Goal: Task Accomplishment & Management: Manage account settings

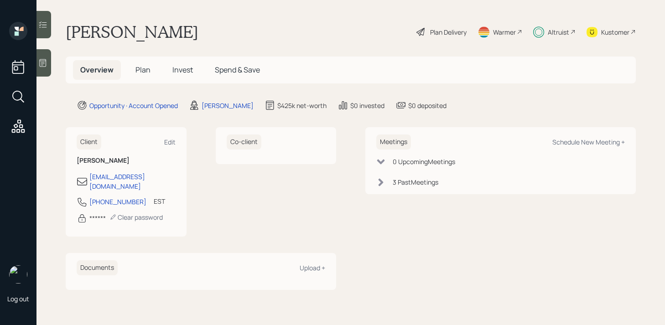
click at [138, 67] on span "Plan" at bounding box center [142, 70] width 15 height 10
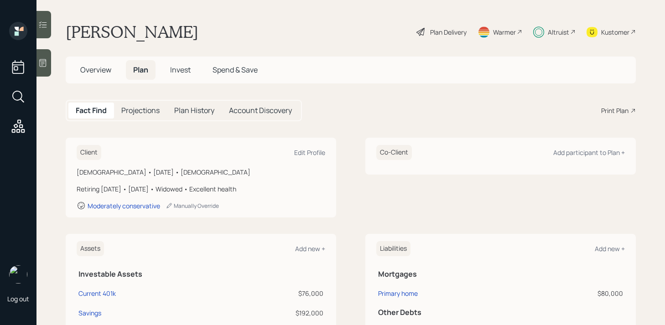
click at [169, 72] on h5 "Invest" at bounding box center [180, 70] width 35 height 20
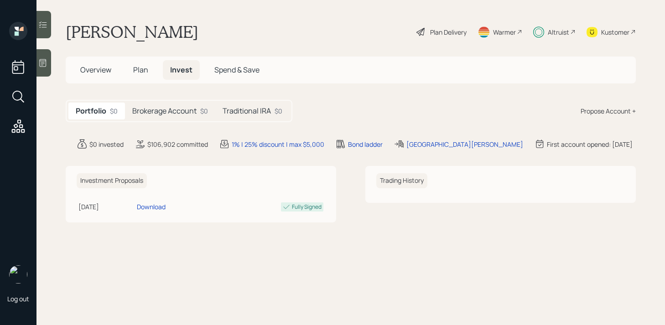
click at [194, 113] on h5 "Brokerage Account" at bounding box center [164, 111] width 64 height 9
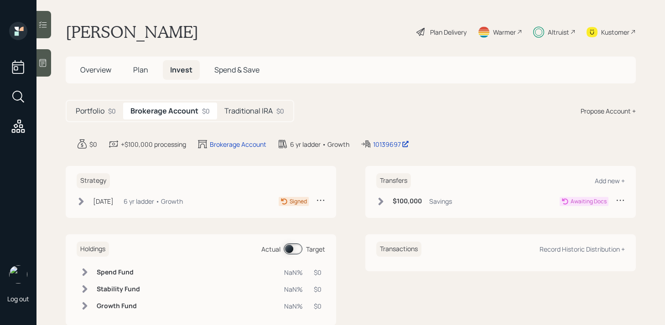
click at [237, 113] on h5 "Traditional IRA" at bounding box center [248, 111] width 48 height 9
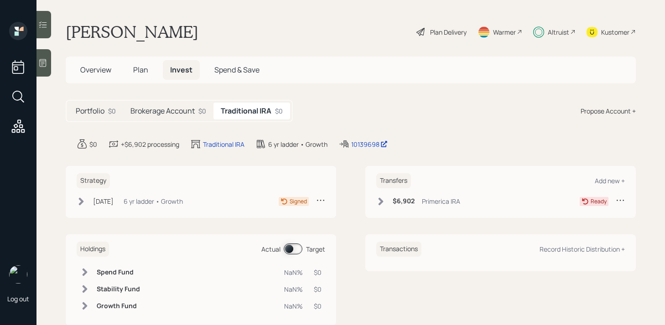
click at [181, 110] on h5 "Brokerage Account" at bounding box center [162, 111] width 64 height 9
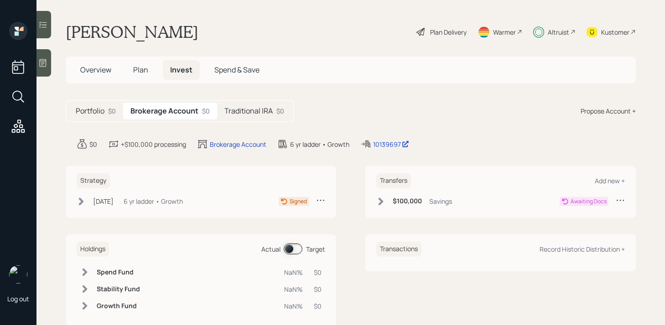
click at [145, 74] on span "Plan" at bounding box center [140, 70] width 15 height 10
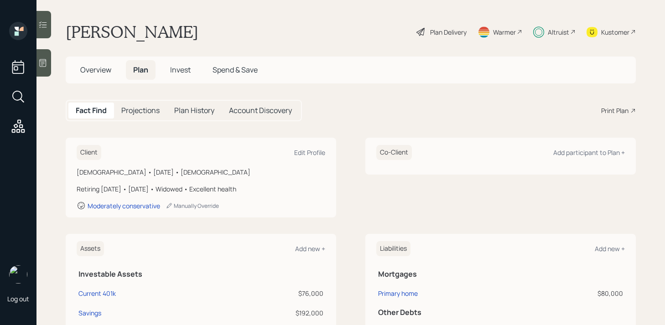
click at [99, 71] on span "Overview" at bounding box center [95, 70] width 31 height 10
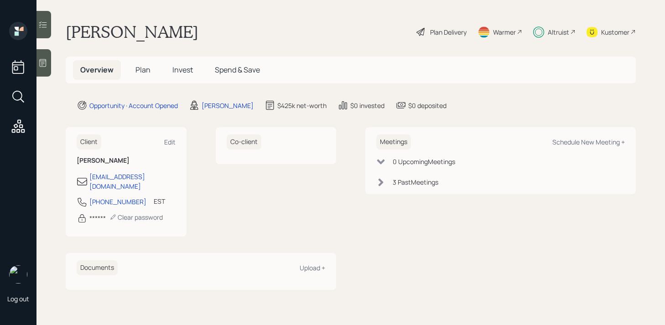
click at [137, 73] on span "Plan" at bounding box center [142, 70] width 15 height 10
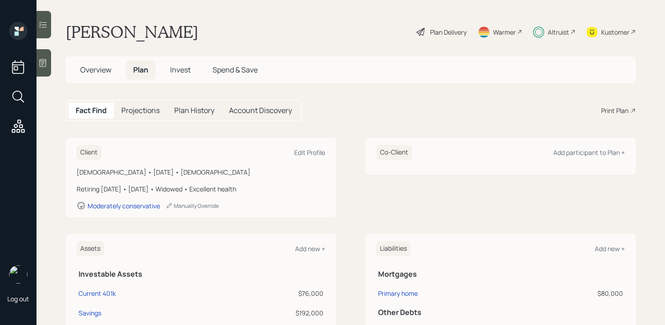
click at [431, 29] on div "Plan Delivery" at bounding box center [448, 32] width 36 height 10
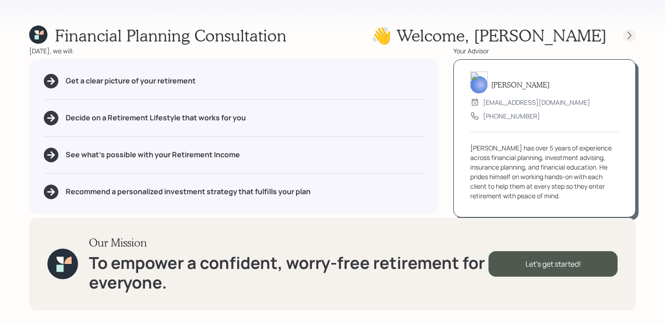
click at [626, 33] on icon at bounding box center [628, 35] width 9 height 9
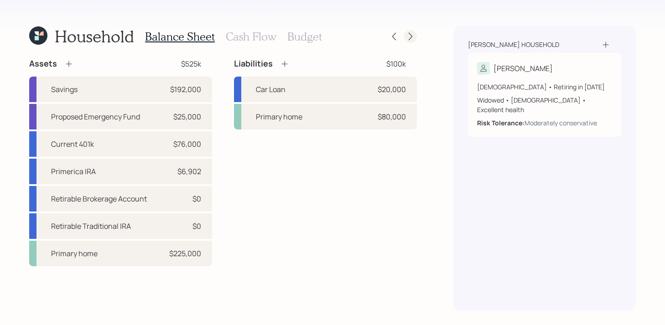
click at [408, 36] on icon at bounding box center [410, 36] width 9 height 9
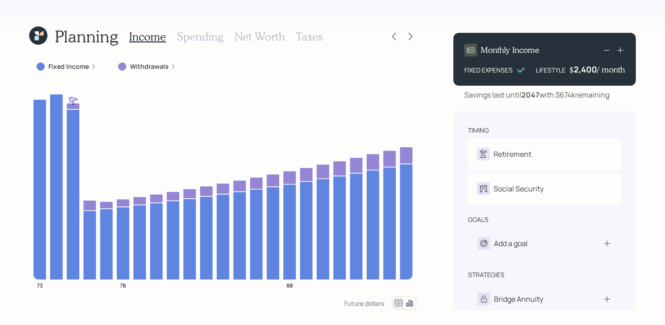
click at [136, 65] on label "Withdrawals" at bounding box center [149, 66] width 39 height 9
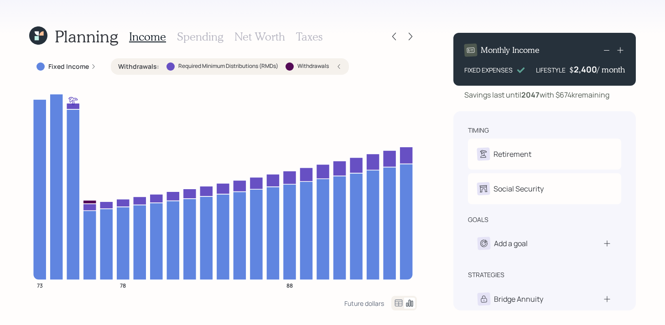
click at [136, 65] on label "Withdrawals :" at bounding box center [138, 66] width 41 height 9
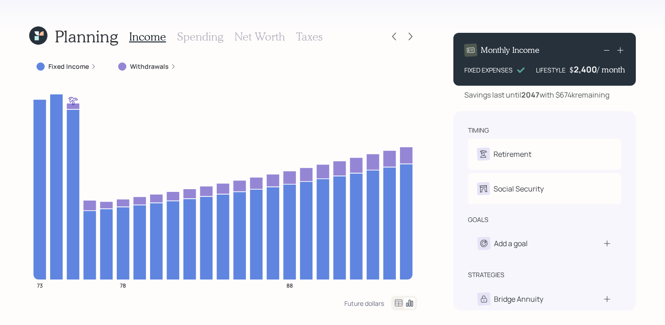
click at [306, 42] on h3 "Taxes" at bounding box center [309, 36] width 26 height 13
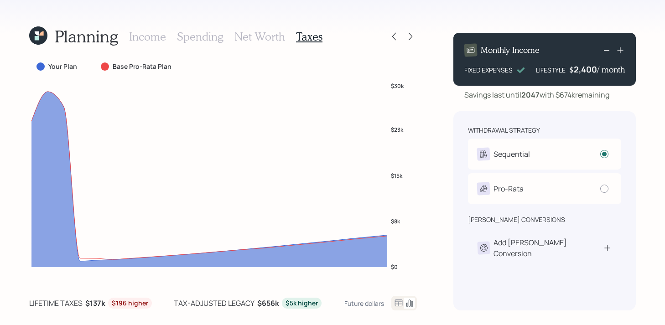
click at [280, 39] on h3 "Net Worth" at bounding box center [259, 36] width 51 height 13
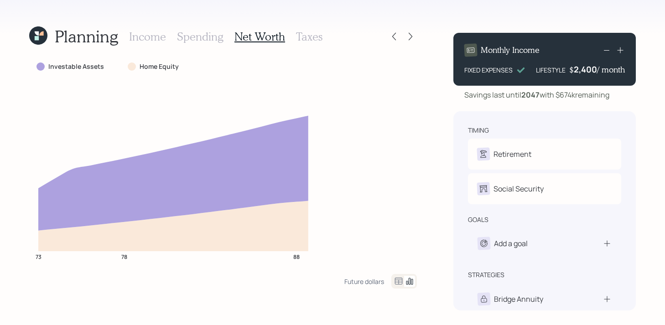
click at [211, 40] on h3 "Spending" at bounding box center [200, 36] width 46 height 13
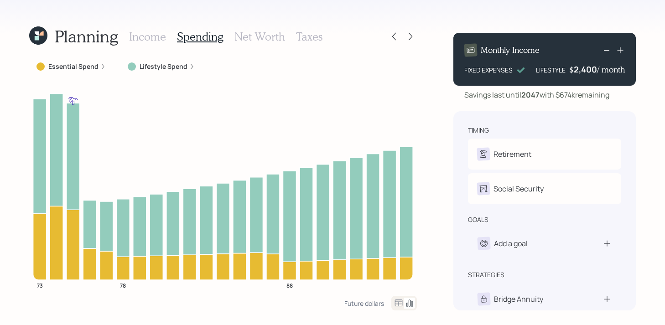
click at [153, 39] on h3 "Income" at bounding box center [147, 36] width 37 height 13
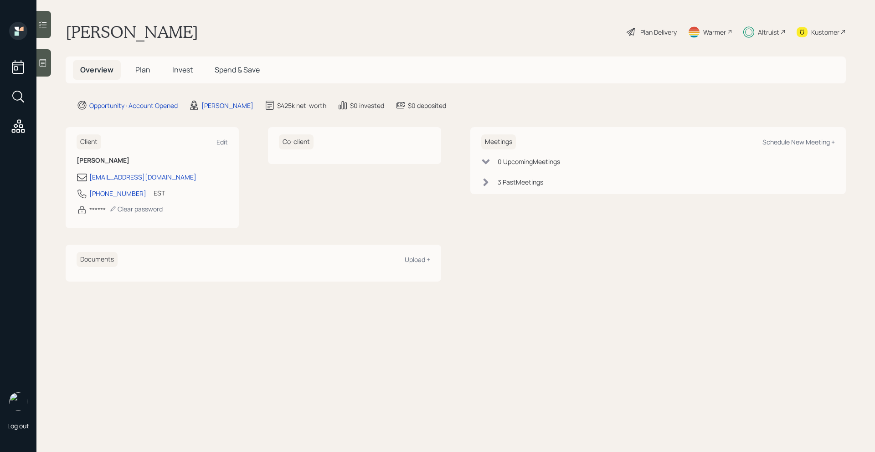
click at [664, 30] on div "Plan Delivery" at bounding box center [658, 32] width 36 height 10
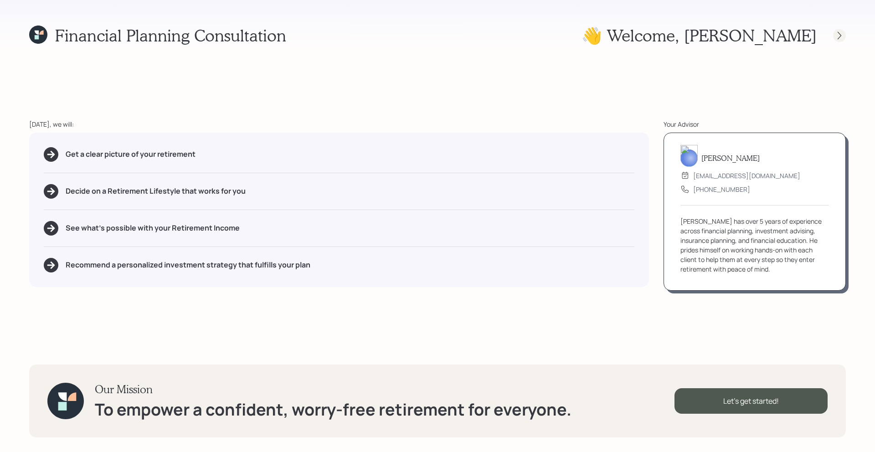
click at [840, 37] on icon at bounding box center [839, 35] width 9 height 9
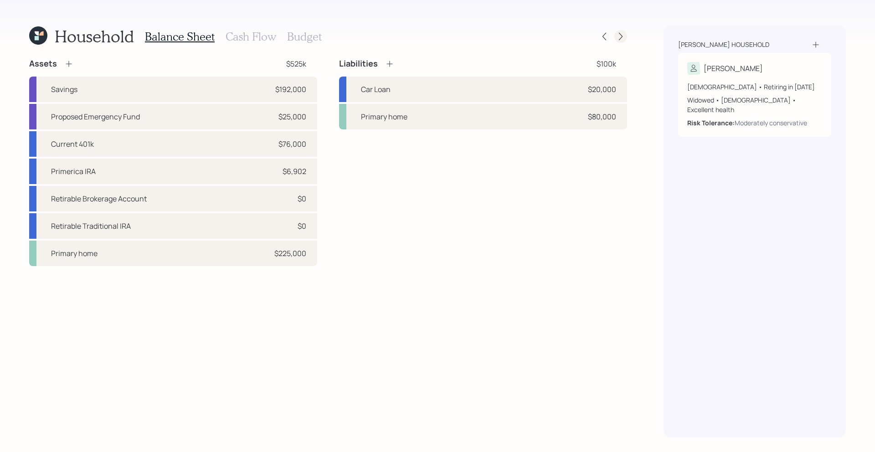
click at [624, 37] on icon at bounding box center [620, 36] width 9 height 9
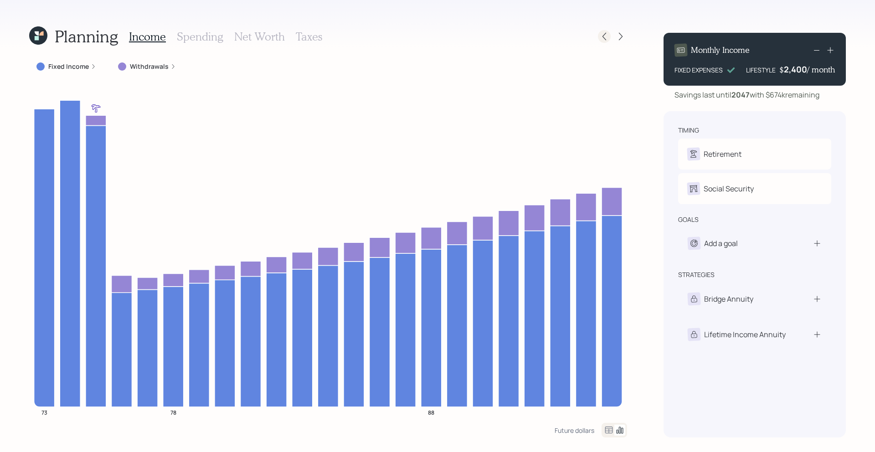
click at [607, 40] on icon at bounding box center [604, 36] width 9 height 9
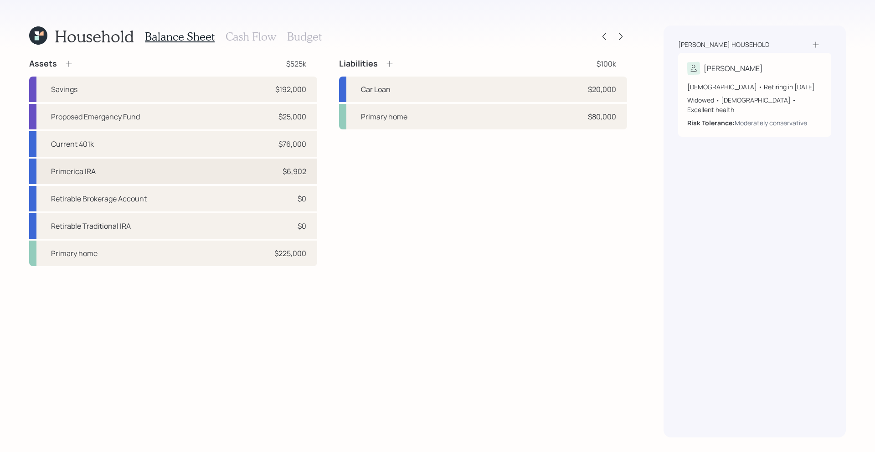
click at [164, 170] on div "Primerica IRA $6,902" at bounding box center [173, 172] width 288 height 26
select select "ira"
select select "balanced"
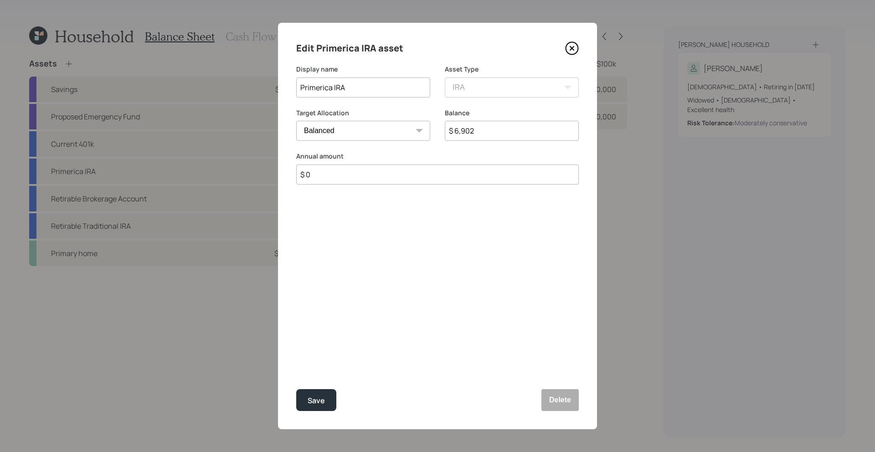
click at [573, 52] on icon at bounding box center [572, 48] width 14 height 14
